Goal: Task Accomplishment & Management: Complete application form

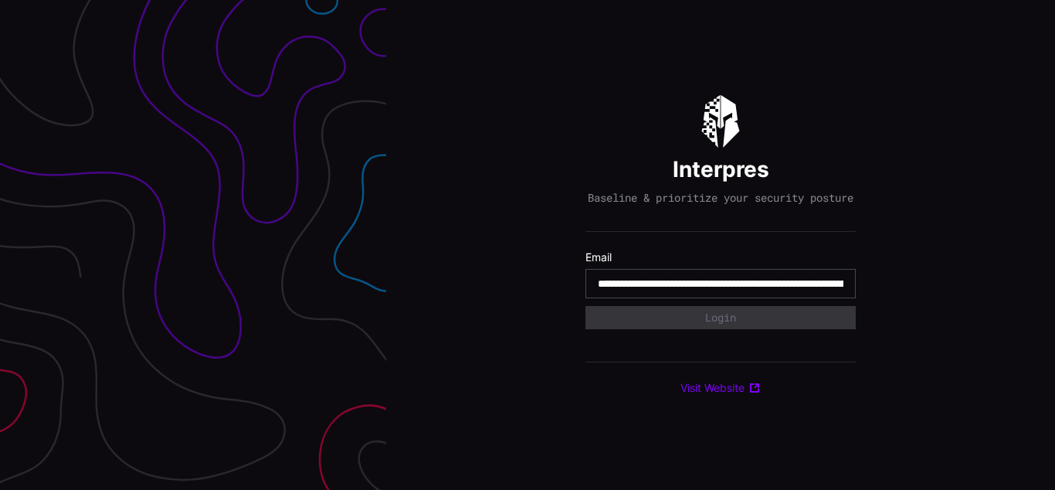
click at [721, 290] on input "**********" at bounding box center [721, 284] width 246 height 14
click at [528, 245] on div "Interpres Baseline & prioritize your security posture Email Login Visit Website" at bounding box center [720, 245] width 669 height 490
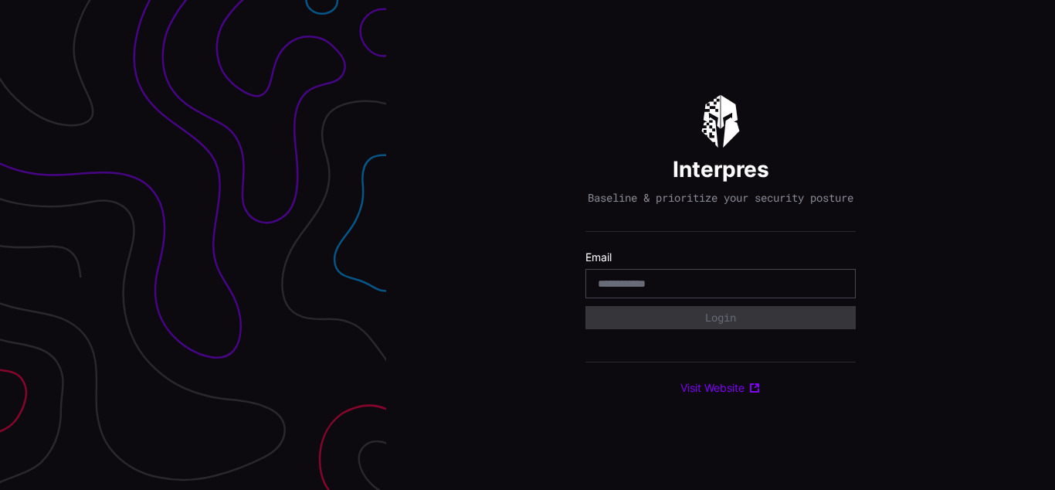
click at [528, 245] on div "Interpres Baseline & prioritize your security posture Email Login Visit Website" at bounding box center [720, 245] width 669 height 490
